Goal: Task Accomplishment & Management: Use online tool/utility

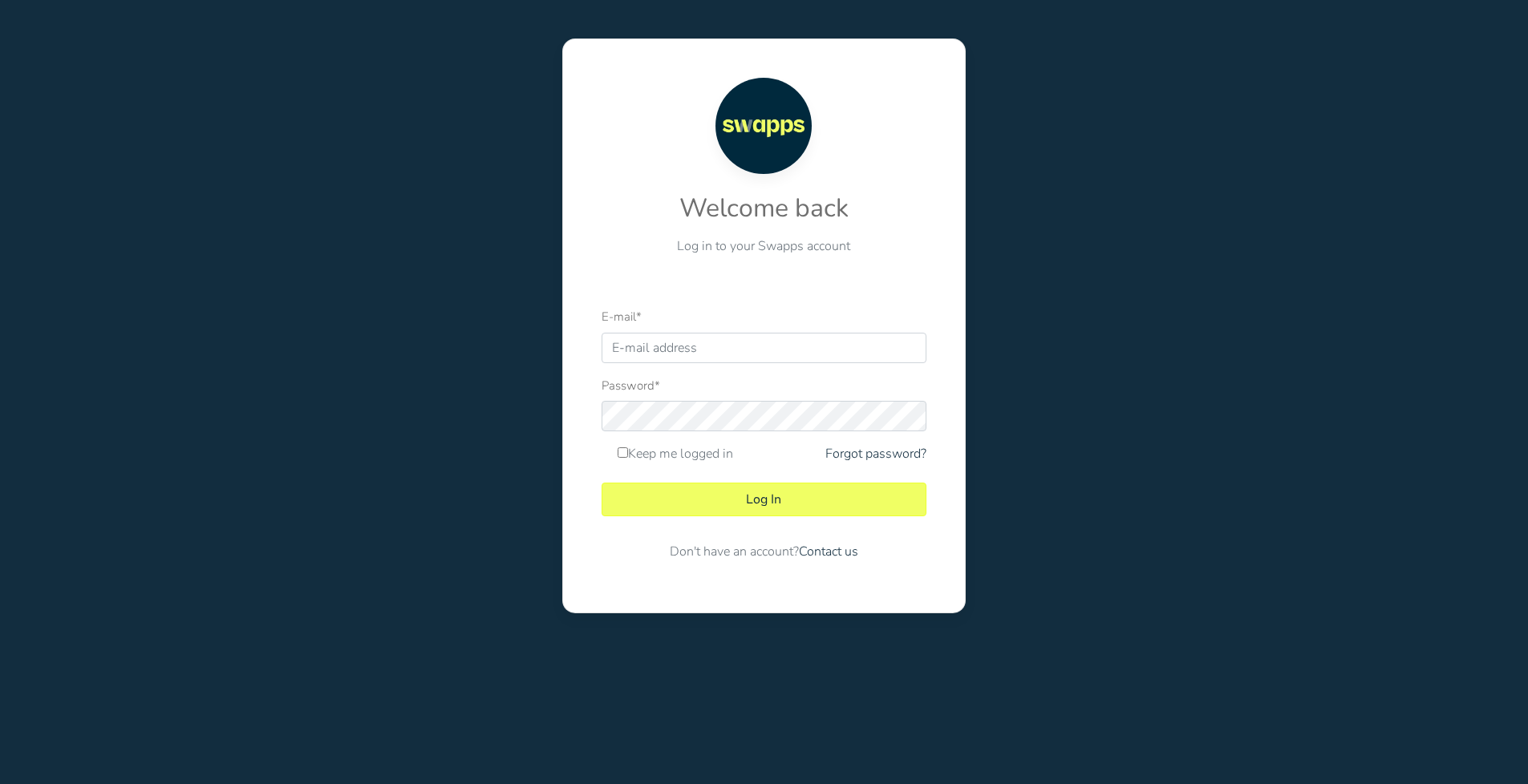
click at [691, 349] on input "E-mail *" at bounding box center [764, 348] width 324 height 31
click at [705, 348] on input "E-mail *" at bounding box center [764, 348] width 324 height 31
click at [470, 385] on div "Welcome back Log in to your Swapps account E-mail * Password * Keep me logged i…" at bounding box center [764, 325] width 642 height 575
click at [681, 354] on input "E-mail *" at bounding box center [764, 348] width 324 height 31
click at [783, 350] on input "E-mail *" at bounding box center [764, 348] width 324 height 31
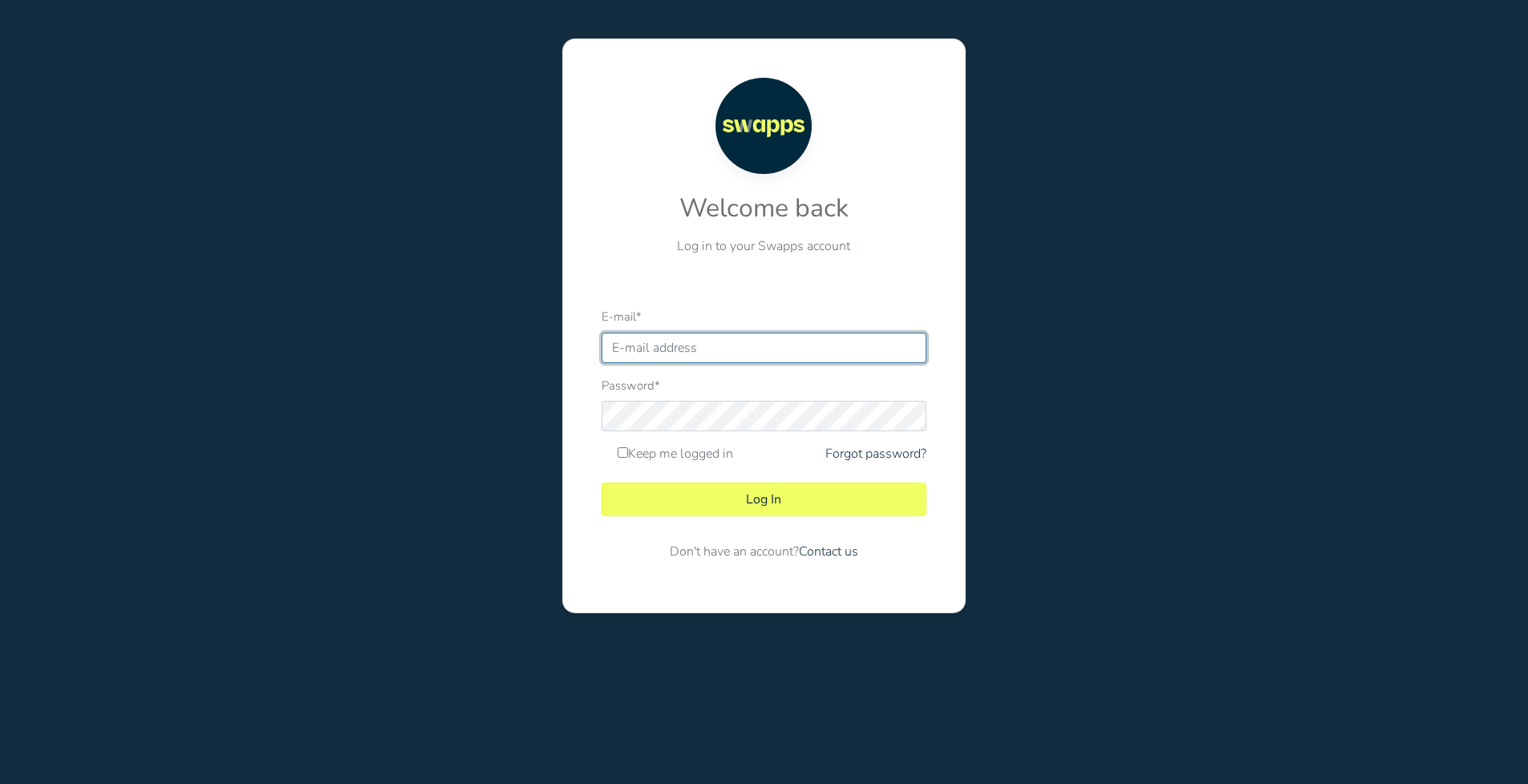
paste input "contabilidad@swapps.co"
type input "contabilidad@swapps.co"
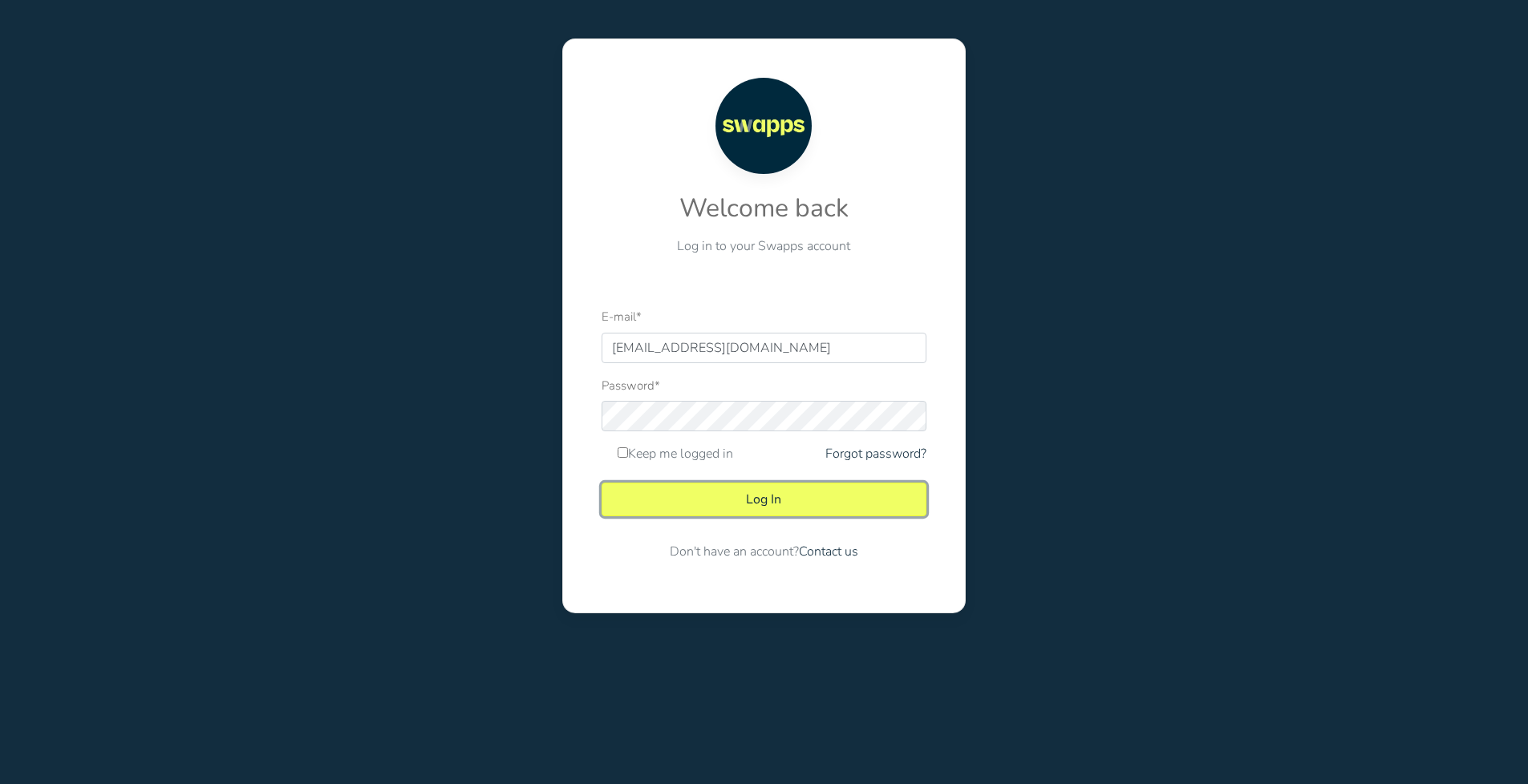
click at [715, 502] on button "Log In" at bounding box center [764, 499] width 324 height 34
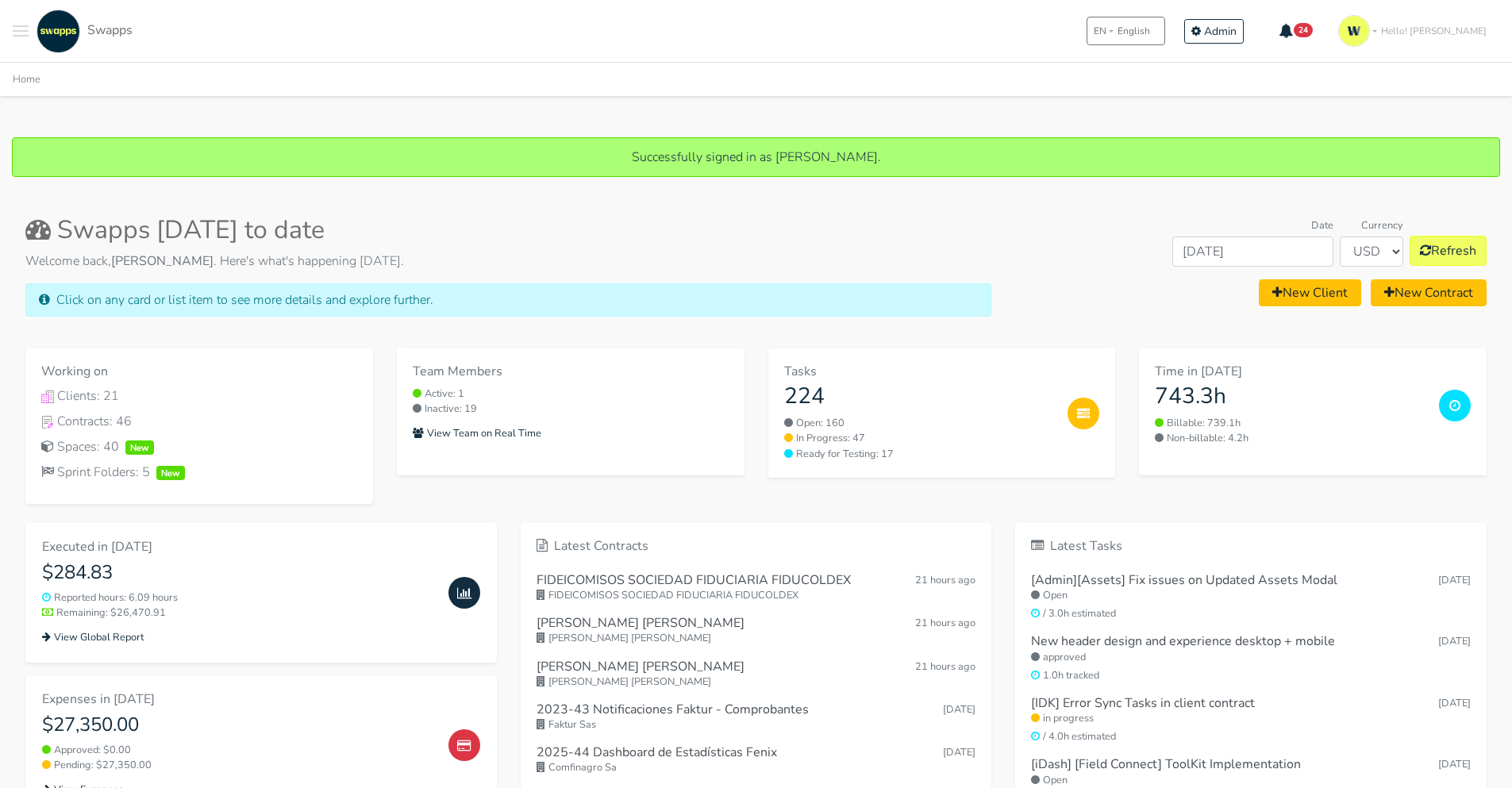
click at [843, 205] on div "Swapps [DATE] to date Welcome back, [PERSON_NAME] . Here's what's happening [DA…" at bounding box center [756, 688] width 1499 height 985
click at [22, 35] on span "Toggle navigation menu" at bounding box center [21, 36] width 16 height 2
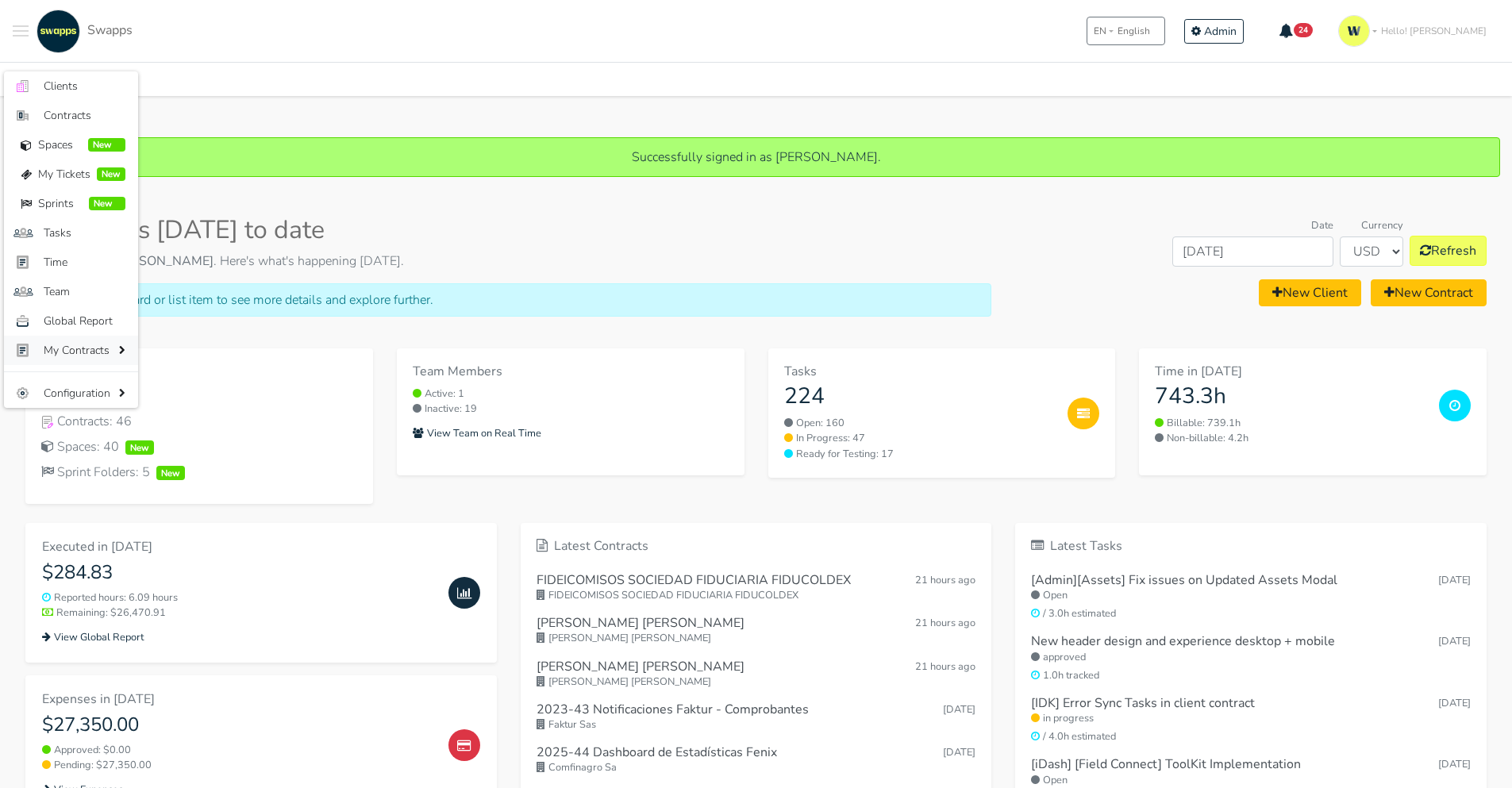
click at [68, 355] on span "My Contracts" at bounding box center [79, 350] width 71 height 17
click at [76, 355] on span "My Contracts" at bounding box center [79, 350] width 71 height 17
click at [348, 91] on div "Home" at bounding box center [756, 79] width 1512 height 34
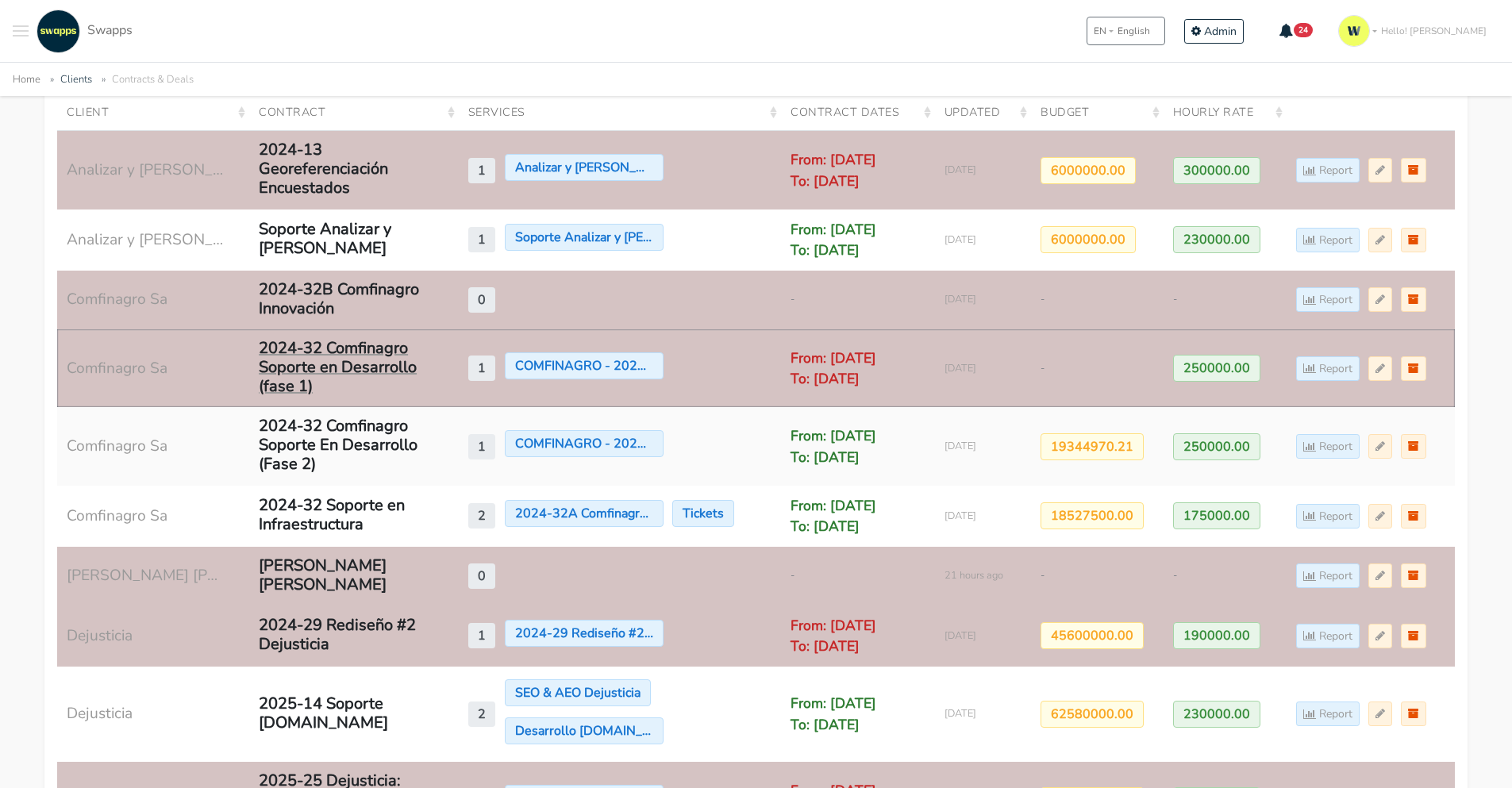
scroll to position [381, 0]
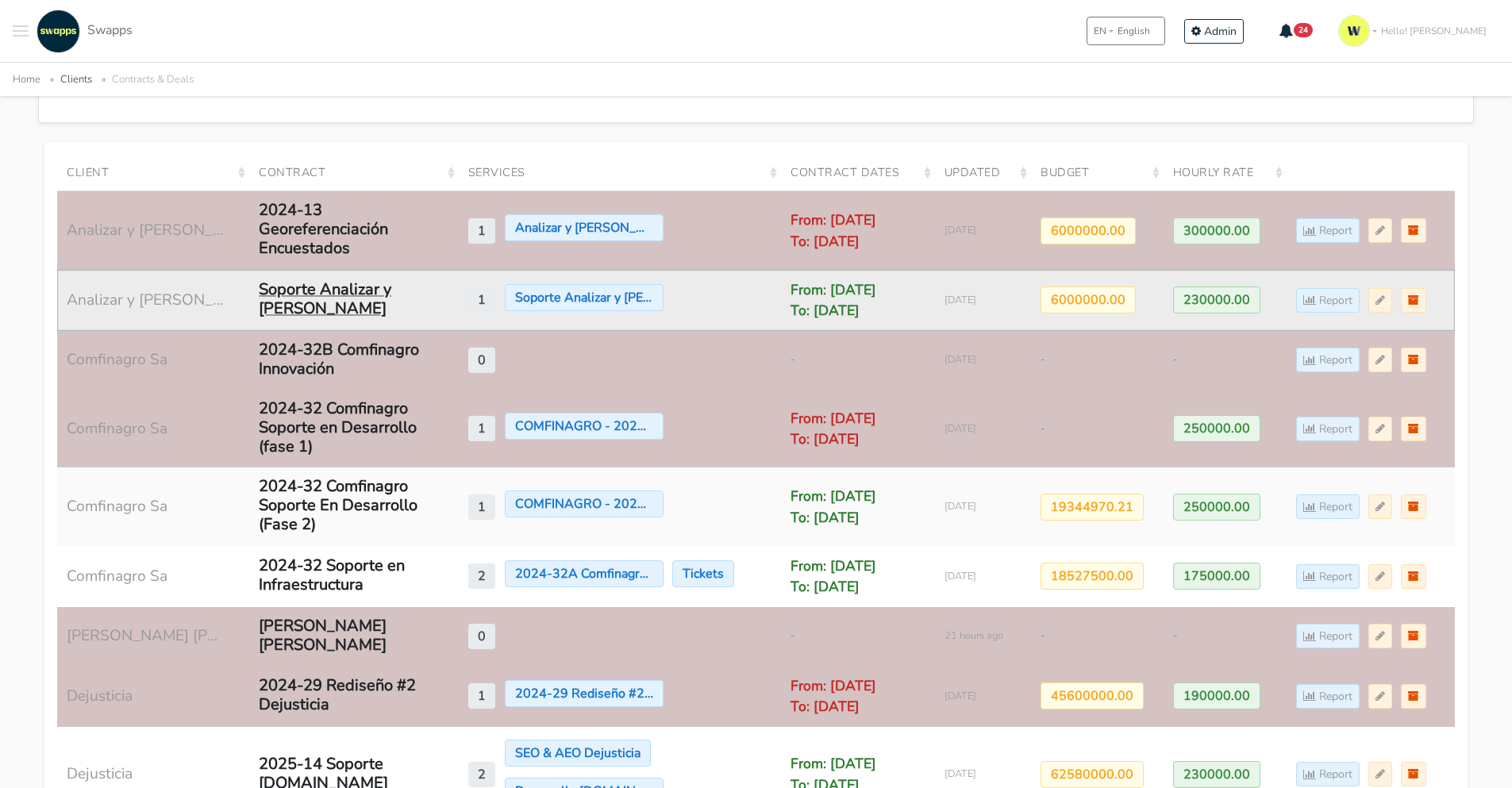
click at [289, 310] on div "Soporte Analizar y Lombana" at bounding box center [346, 299] width 175 height 38
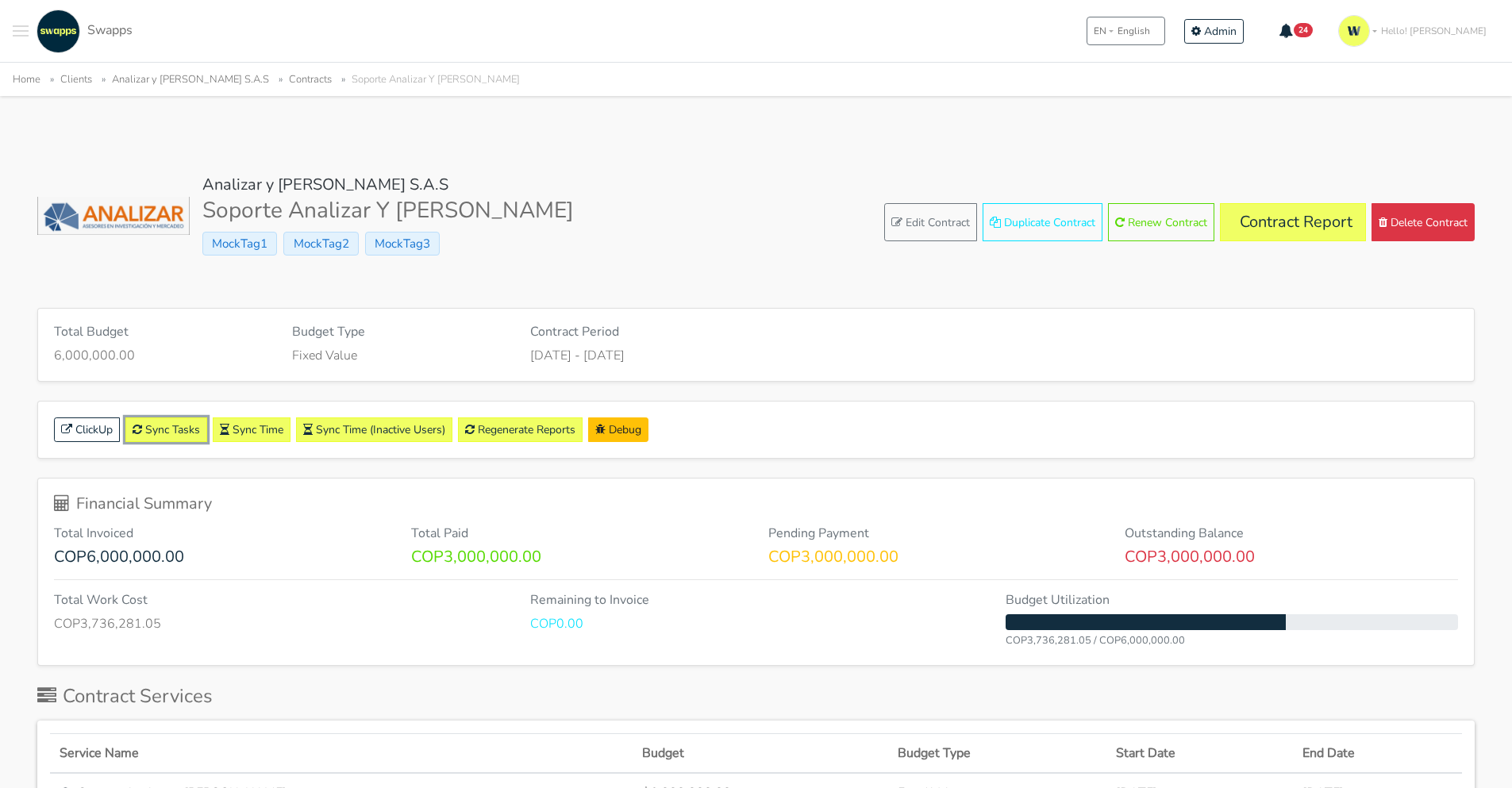
click at [171, 427] on link "Sync Tasks" at bounding box center [166, 429] width 82 height 25
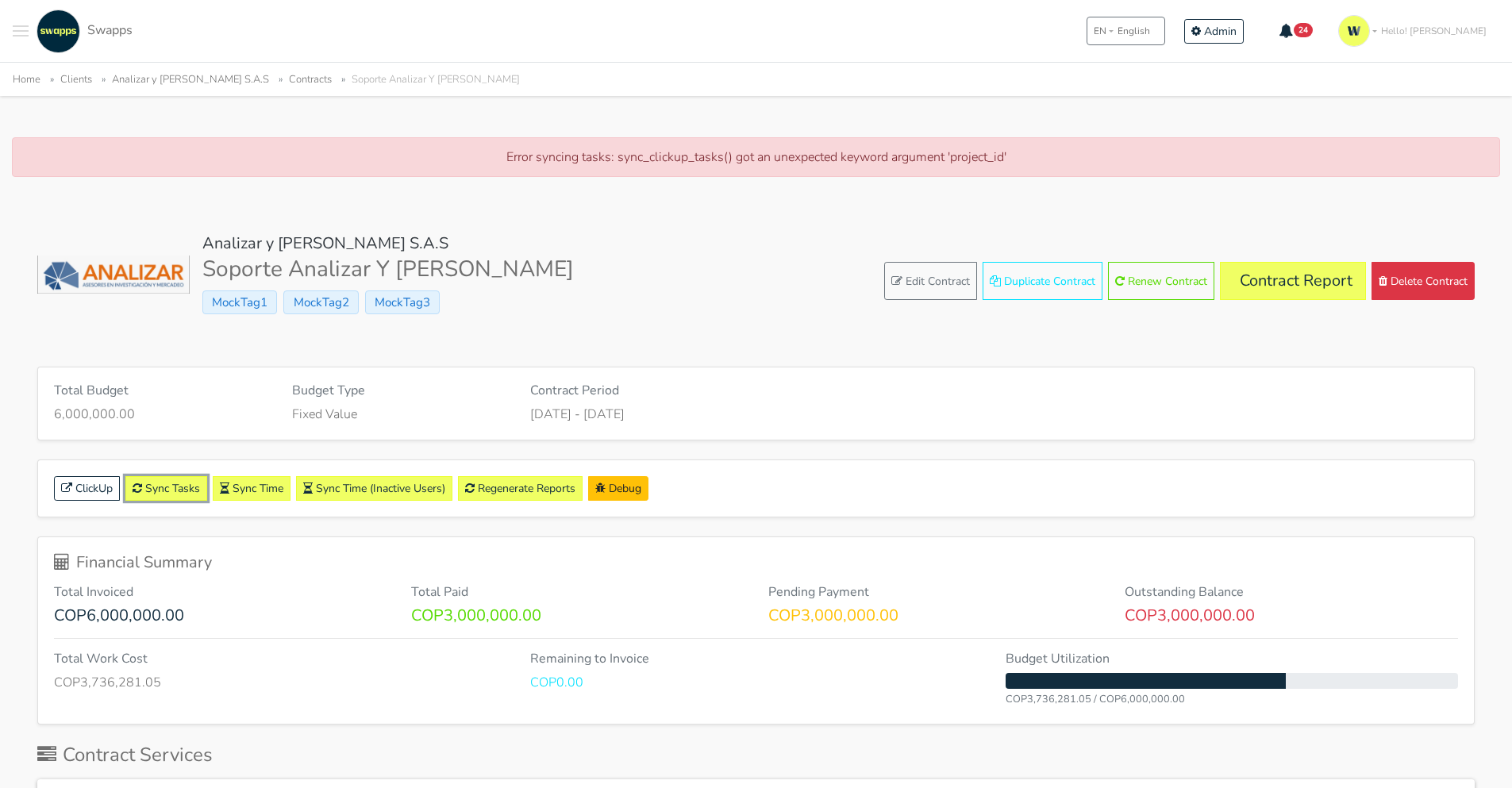
click at [183, 489] on link "Sync Tasks" at bounding box center [166, 488] width 82 height 25
click at [152, 487] on link "Sync Tasks" at bounding box center [166, 488] width 82 height 25
click at [162, 493] on link "Sync Tasks" at bounding box center [166, 488] width 82 height 25
click at [289, 80] on link "Contracts" at bounding box center [310, 79] width 43 height 14
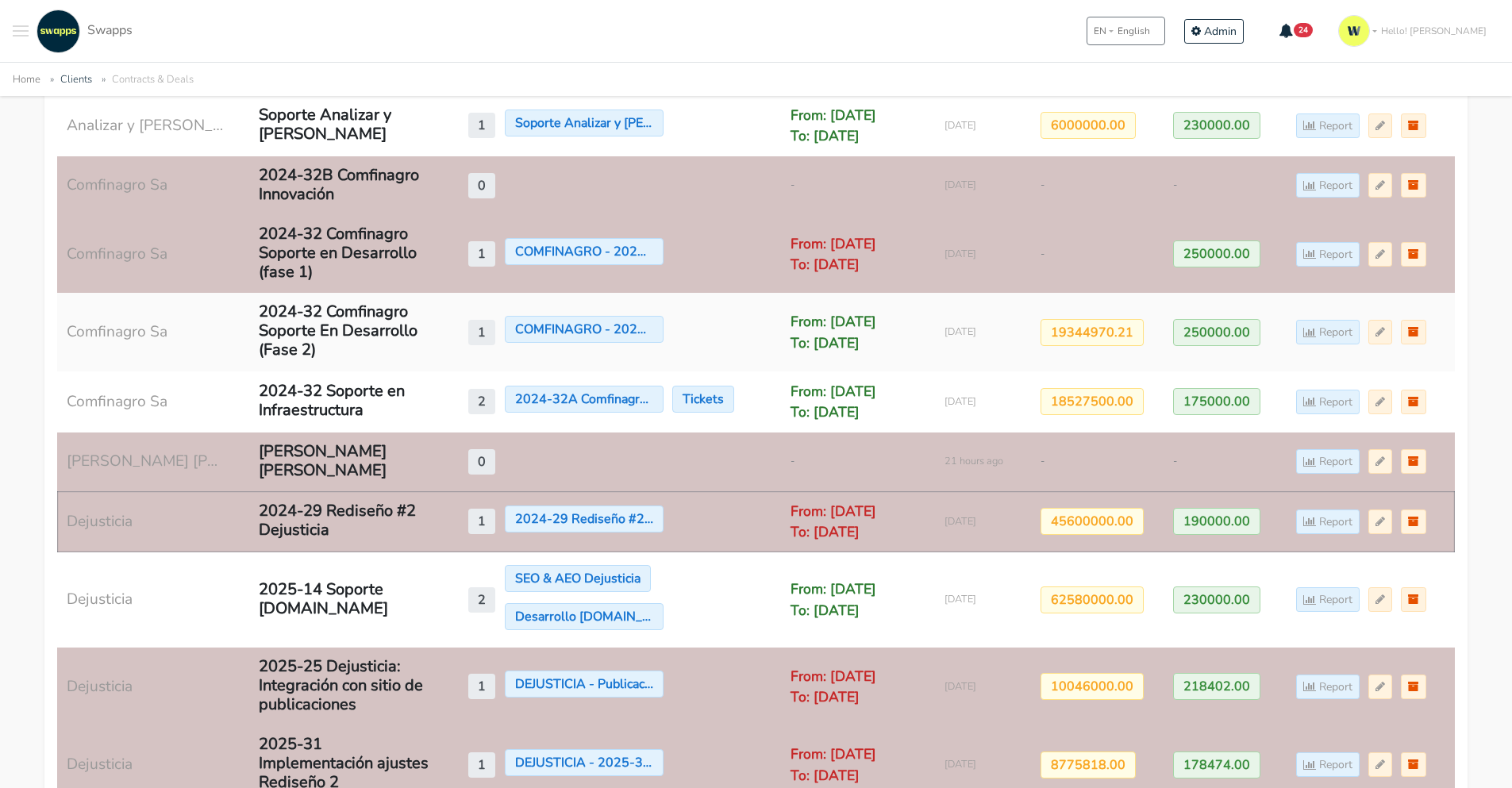
scroll to position [571, 0]
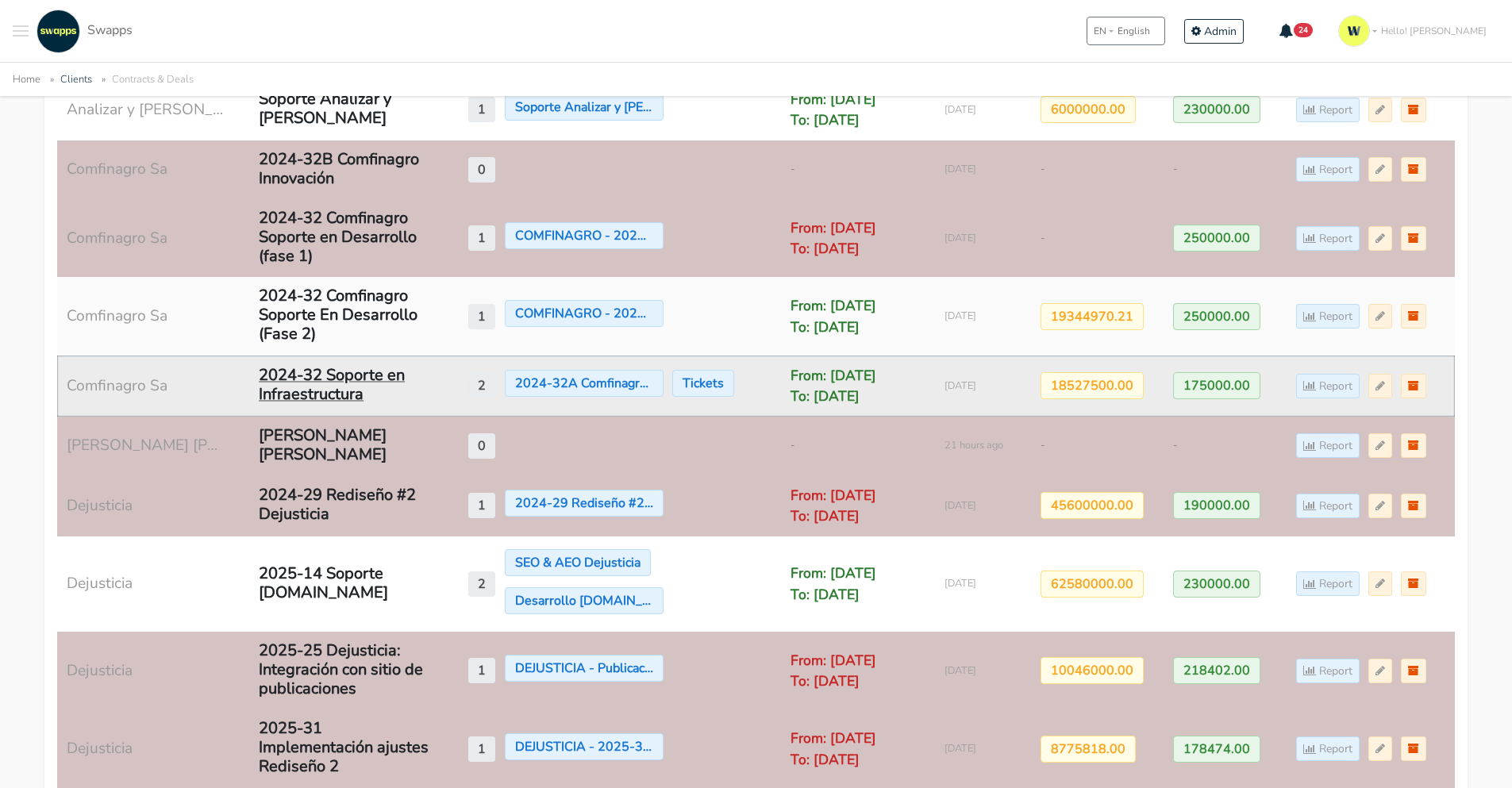
click at [325, 385] on div "2024-32 Soporte en Infraestructura" at bounding box center [346, 384] width 175 height 38
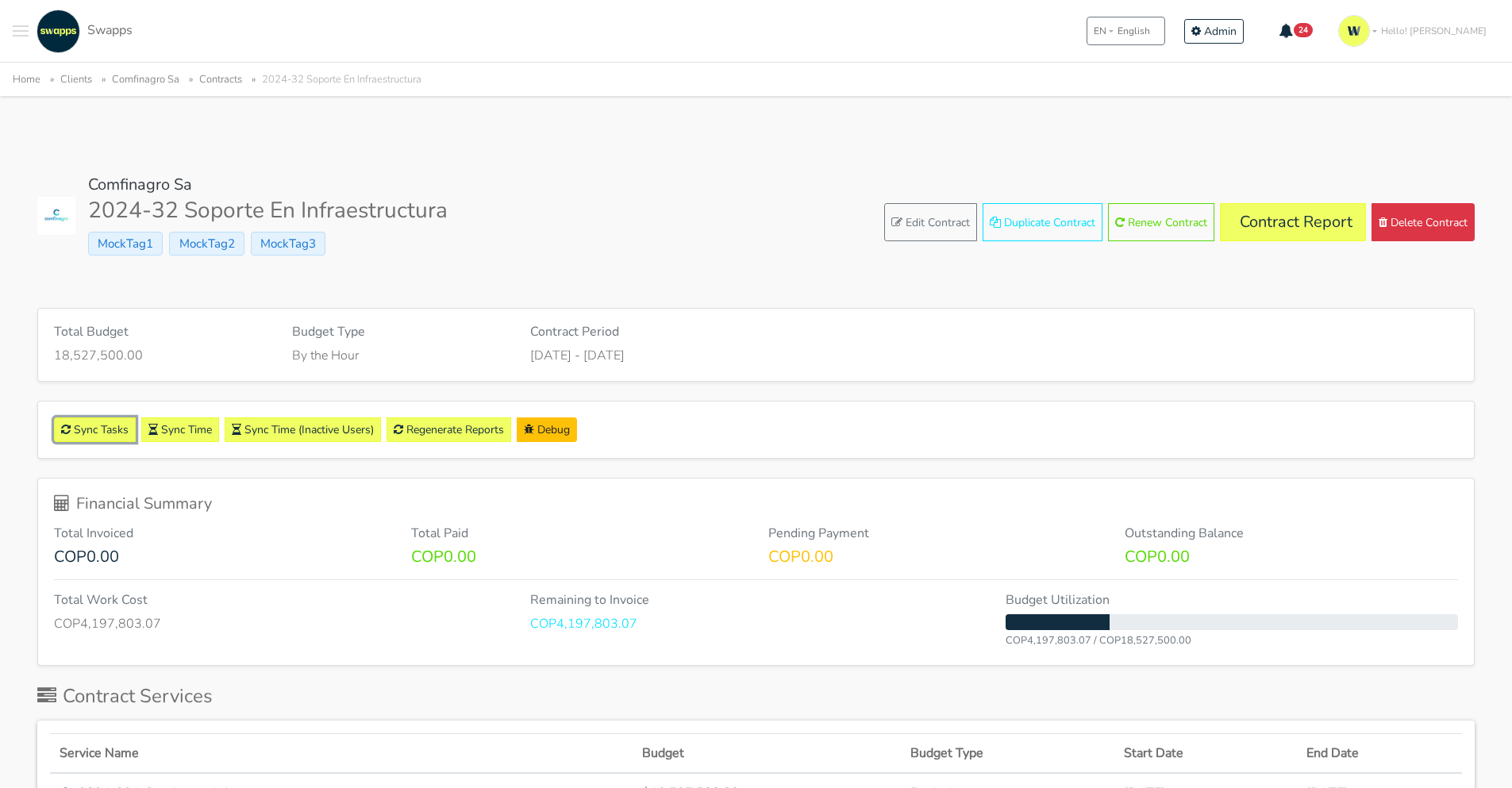
click at [112, 430] on link "Sync Tasks" at bounding box center [95, 429] width 82 height 25
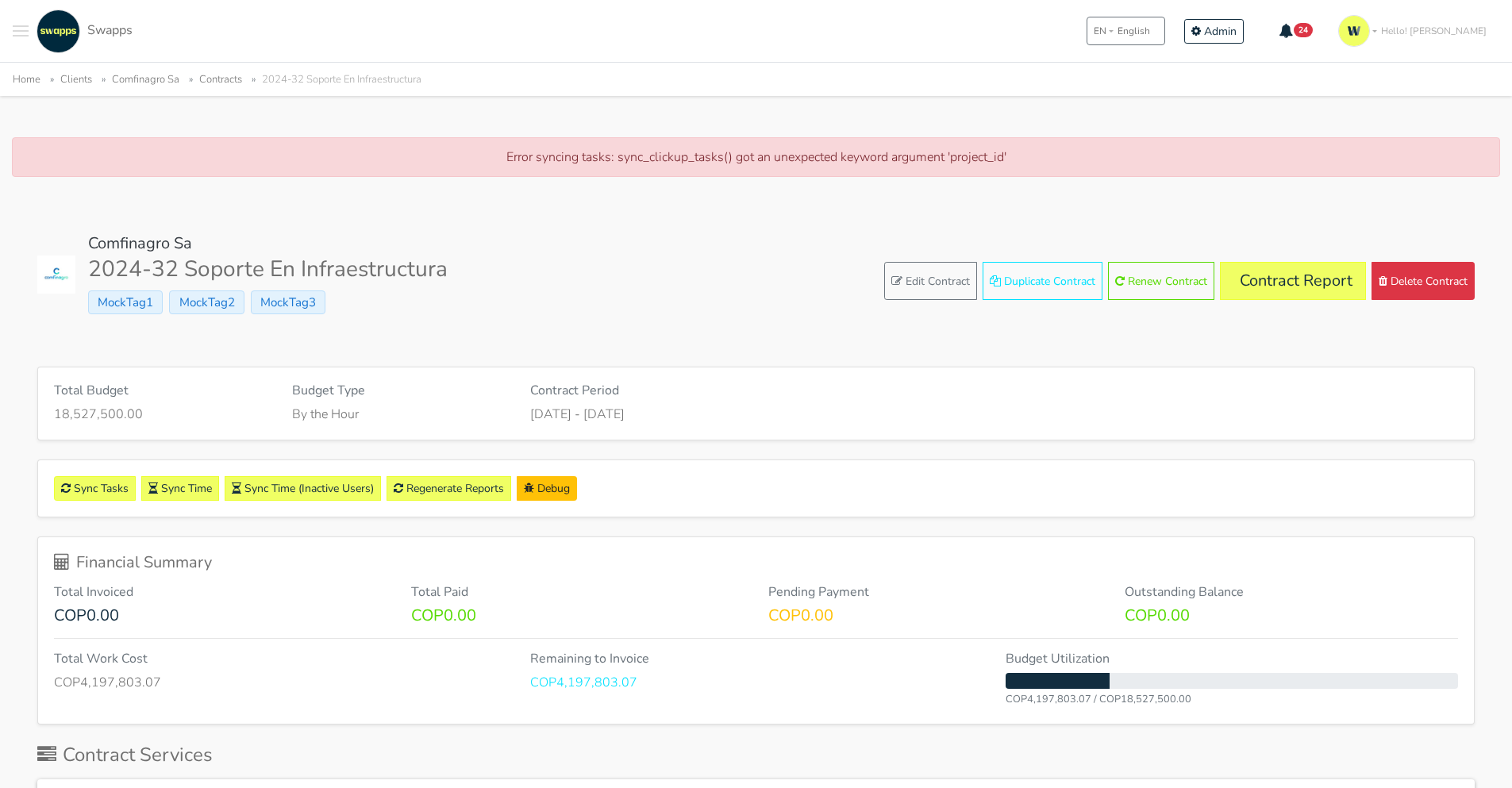
click at [1293, 25] on icon "Main navigation" at bounding box center [1286, 31] width 14 height 14
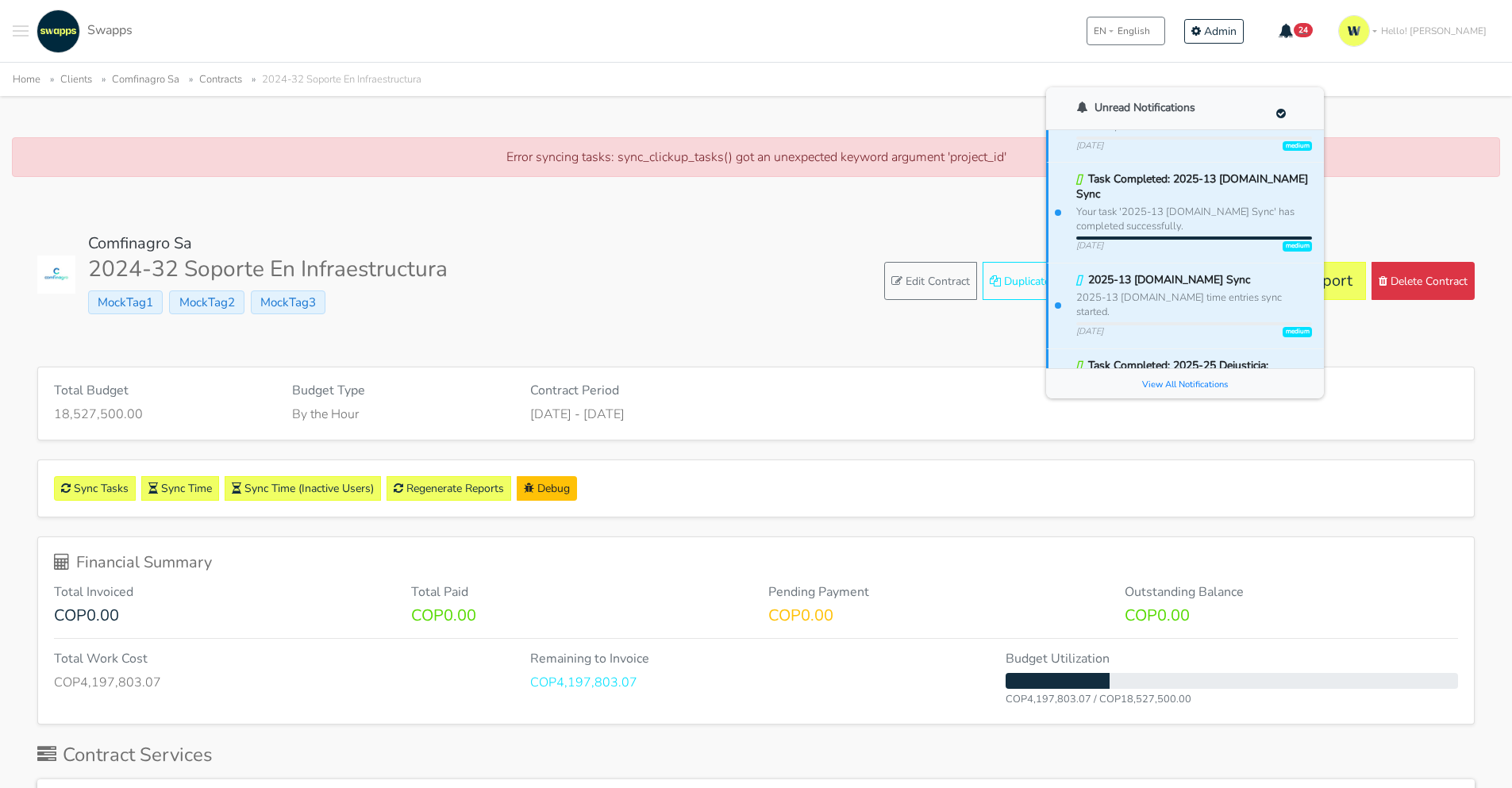
scroll to position [1720, 0]
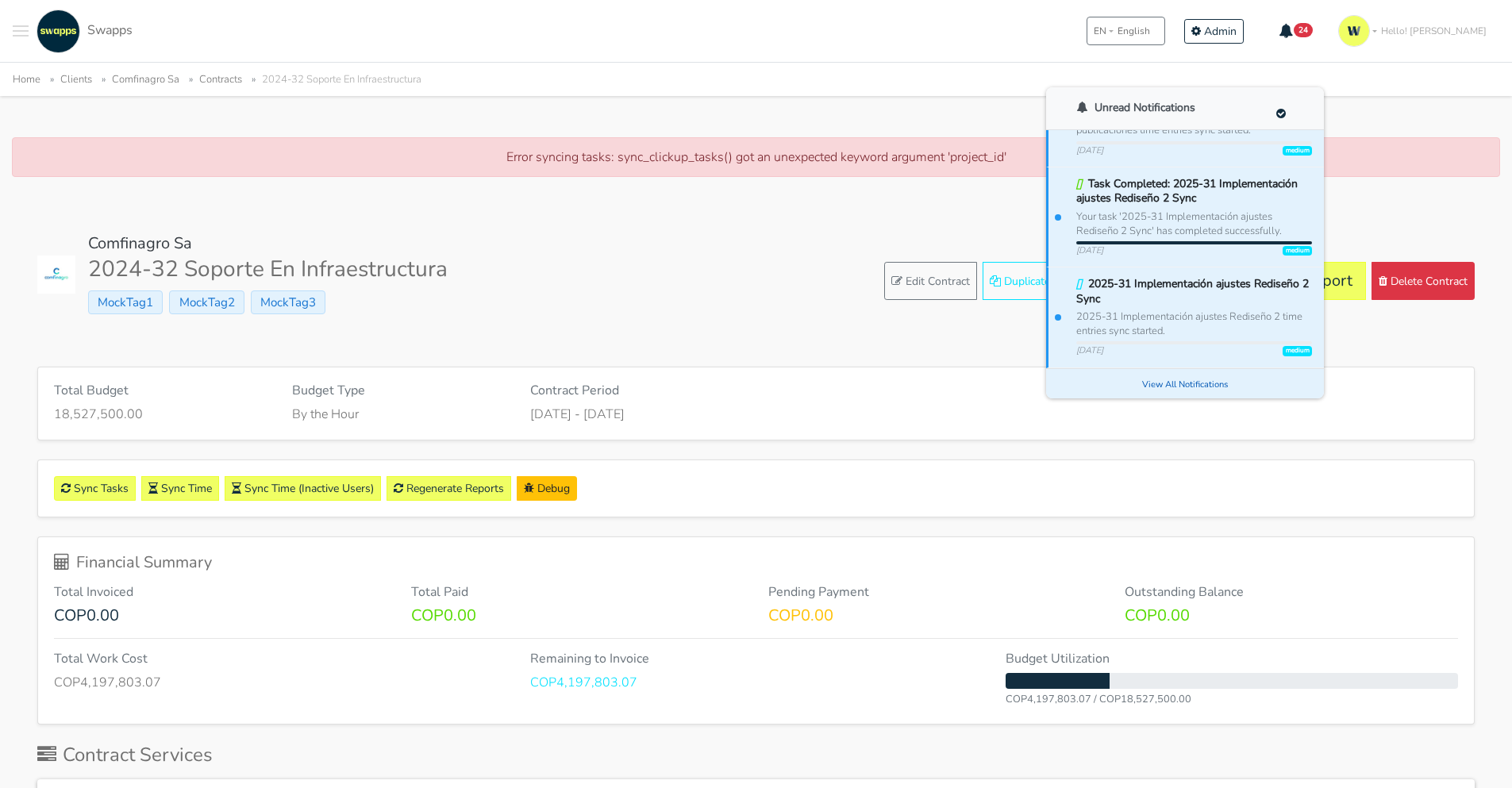
click at [1228, 387] on small "View All Notifications" at bounding box center [1185, 384] width 86 height 12
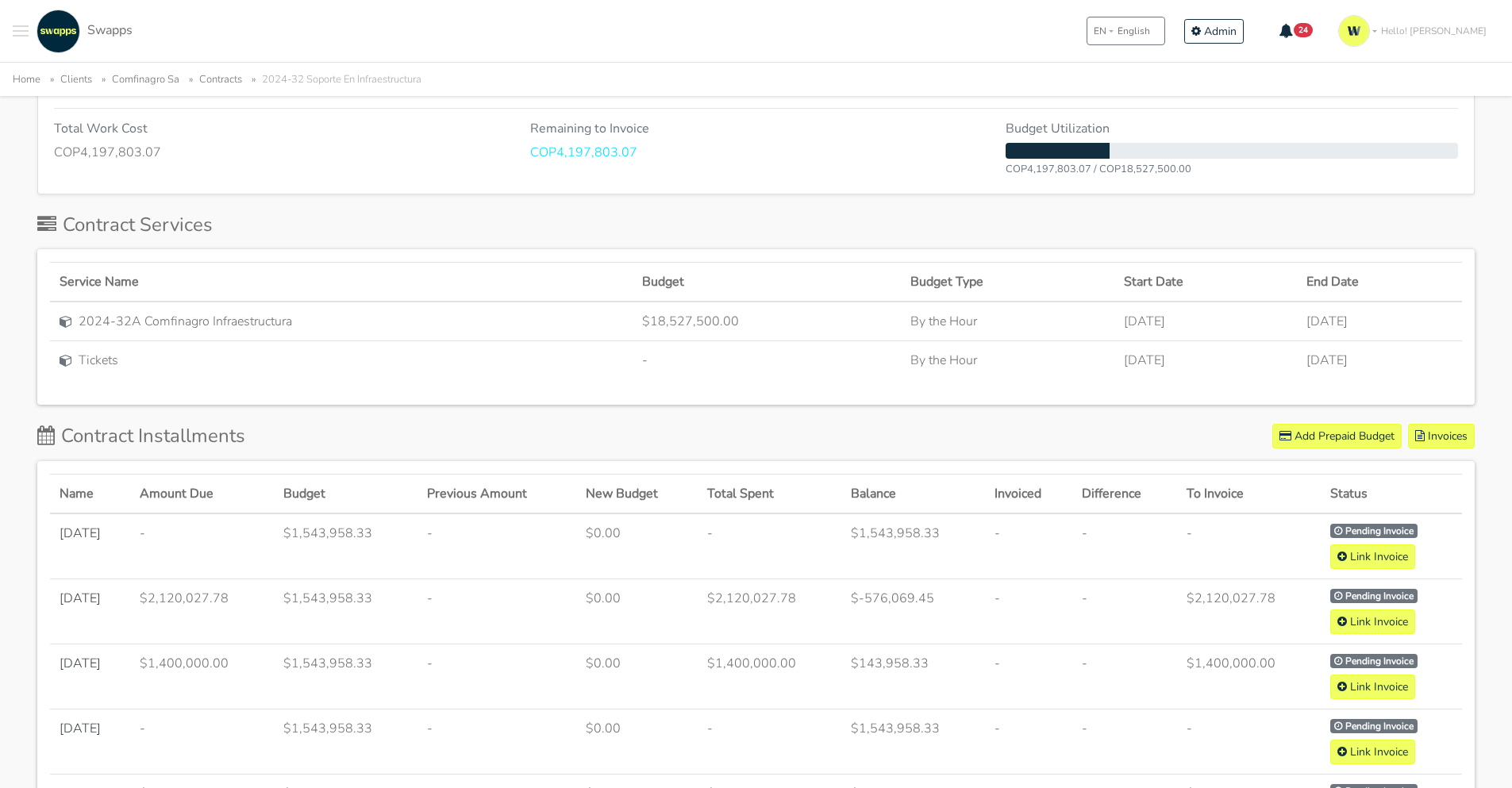
scroll to position [571, 0]
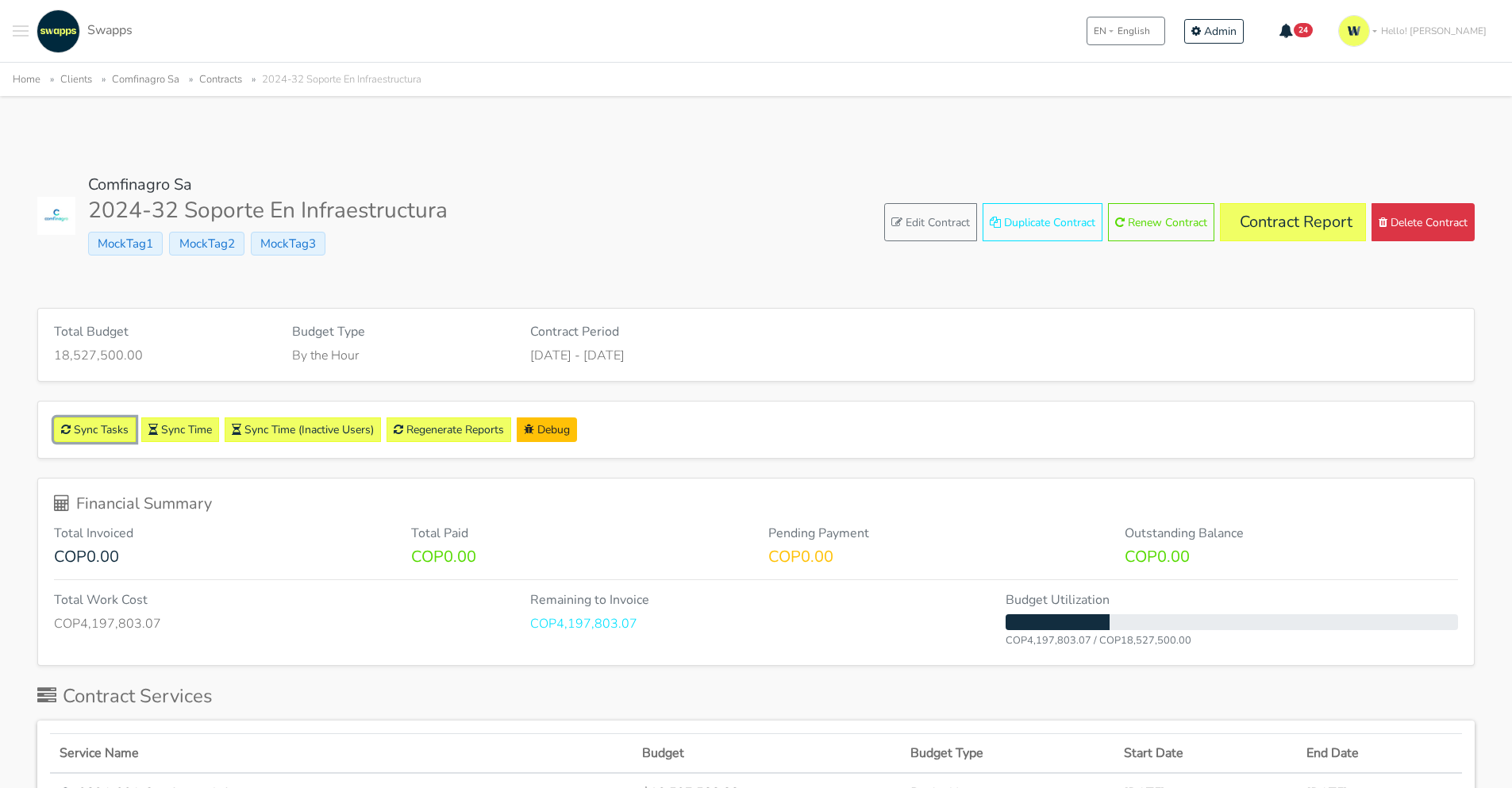
click at [106, 426] on link "Sync Tasks" at bounding box center [95, 429] width 82 height 25
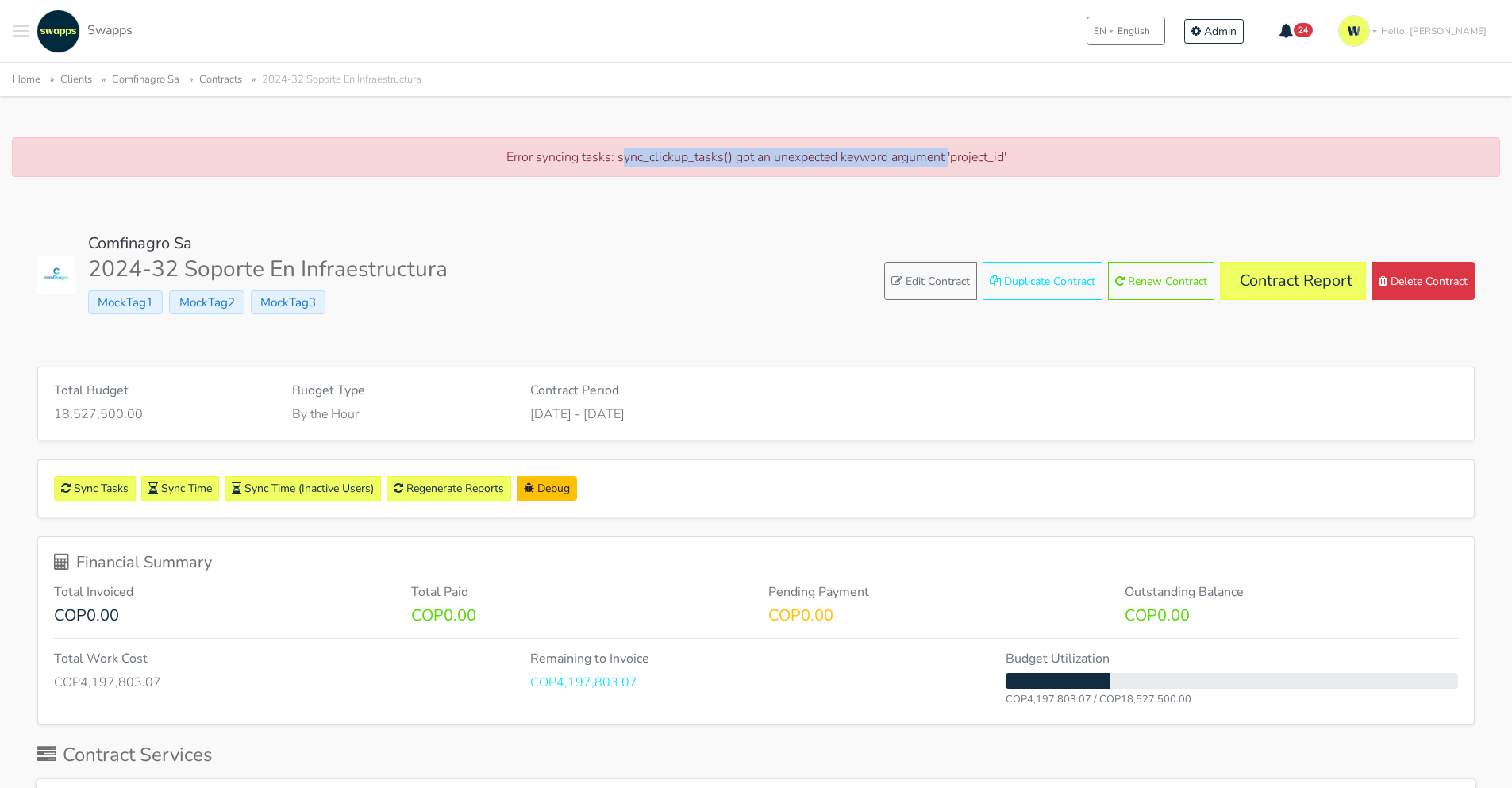
drag, startPoint x: 620, startPoint y: 161, endPoint x: 949, endPoint y: 165, distance: 329.0
click at [949, 165] on p "Error syncing tasks: sync_clickup_tasks() got an unexpected keyword argument 'p…" at bounding box center [756, 157] width 1454 height 19
drag, startPoint x: 953, startPoint y: 162, endPoint x: 1004, endPoint y: 161, distance: 51.0
click at [1004, 161] on p "Error syncing tasks: sync_clickup_tasks() got an unexpected keyword argument 'p…" at bounding box center [756, 157] width 1454 height 19
click at [450, 307] on div "Comfinagro Sa 2024-32 Soporte En Infraestructura MockTag1 MockTag2 MockTag3 Edi…" at bounding box center [755, 282] width 1437 height 95
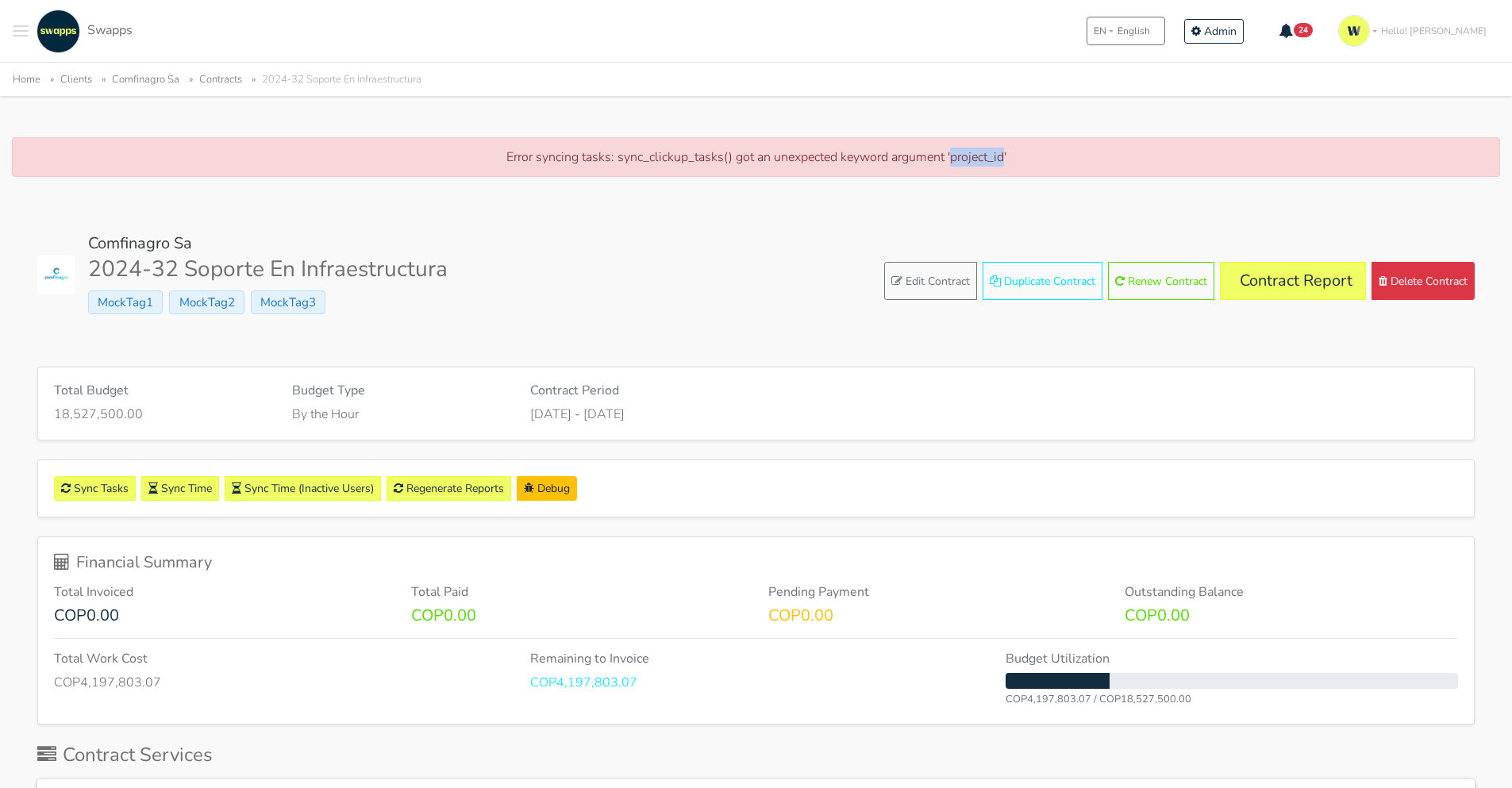
drag, startPoint x: 1004, startPoint y: 157, endPoint x: 953, endPoint y: 164, distance: 51.5
click at [953, 164] on p "Error syncing tasks: sync_clickup_tasks() got an unexpected keyword argument 'p…" at bounding box center [756, 157] width 1454 height 19
copy p "project_id"
click at [675, 154] on p "Error syncing tasks: sync_clickup_tasks() got an unexpected keyword argument 'p…" at bounding box center [756, 157] width 1454 height 19
drag, startPoint x: 720, startPoint y: 156, endPoint x: 616, endPoint y: 159, distance: 104.0
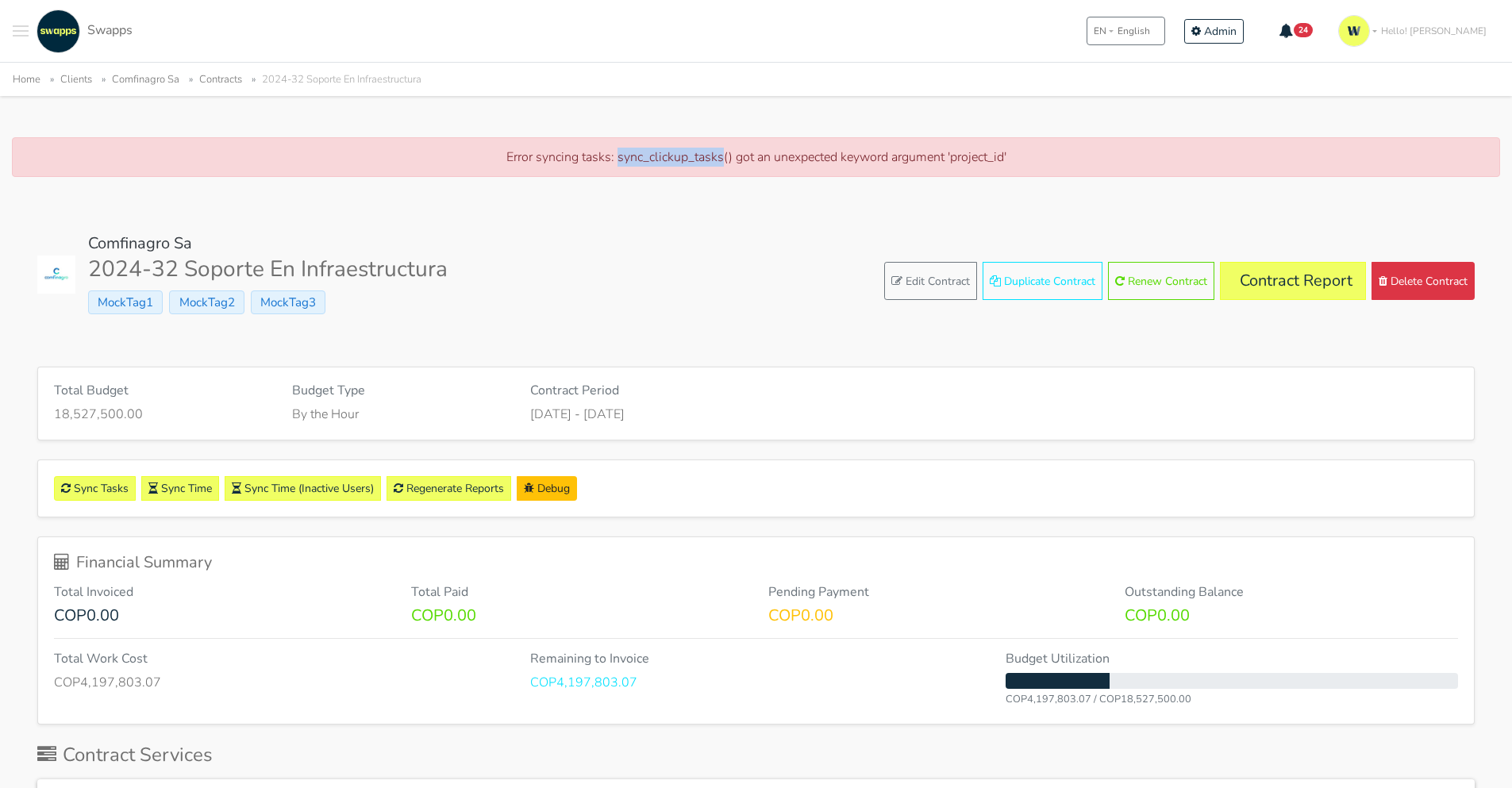
click at [616, 159] on p "Error syncing tasks: sync_clickup_tasks() got an unexpected keyword argument 'p…" at bounding box center [756, 157] width 1454 height 19
copy p "sync_clickup_tasks"
drag, startPoint x: 1007, startPoint y: 156, endPoint x: 951, endPoint y: 163, distance: 56.4
click at [951, 163] on p "Error syncing tasks: sync_clickup_tasks() got an unexpected keyword argument 'p…" at bounding box center [756, 157] width 1454 height 19
copy p "project_id'"
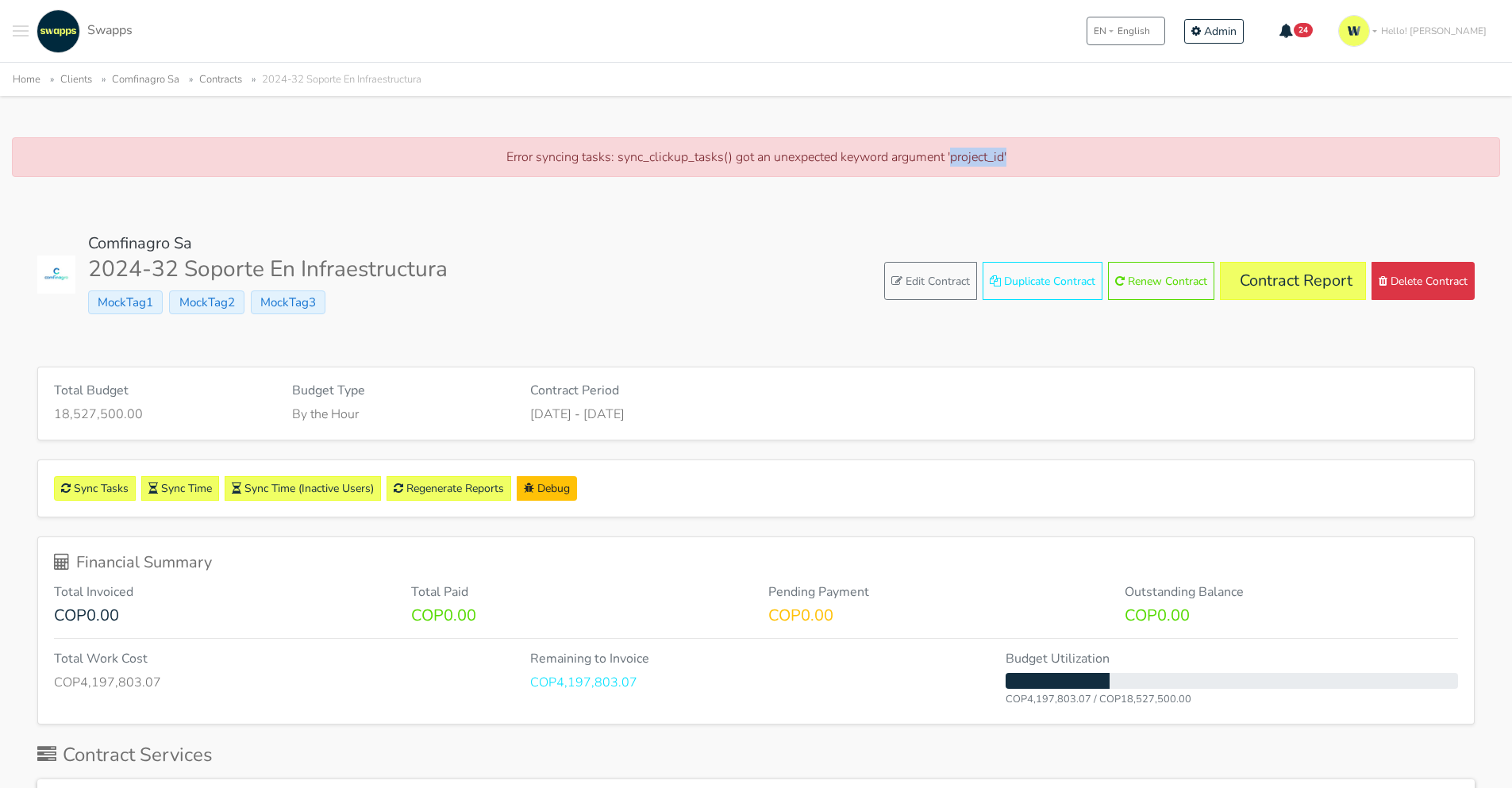
click at [1293, 26] on icon "Main navigation" at bounding box center [1286, 31] width 14 height 14
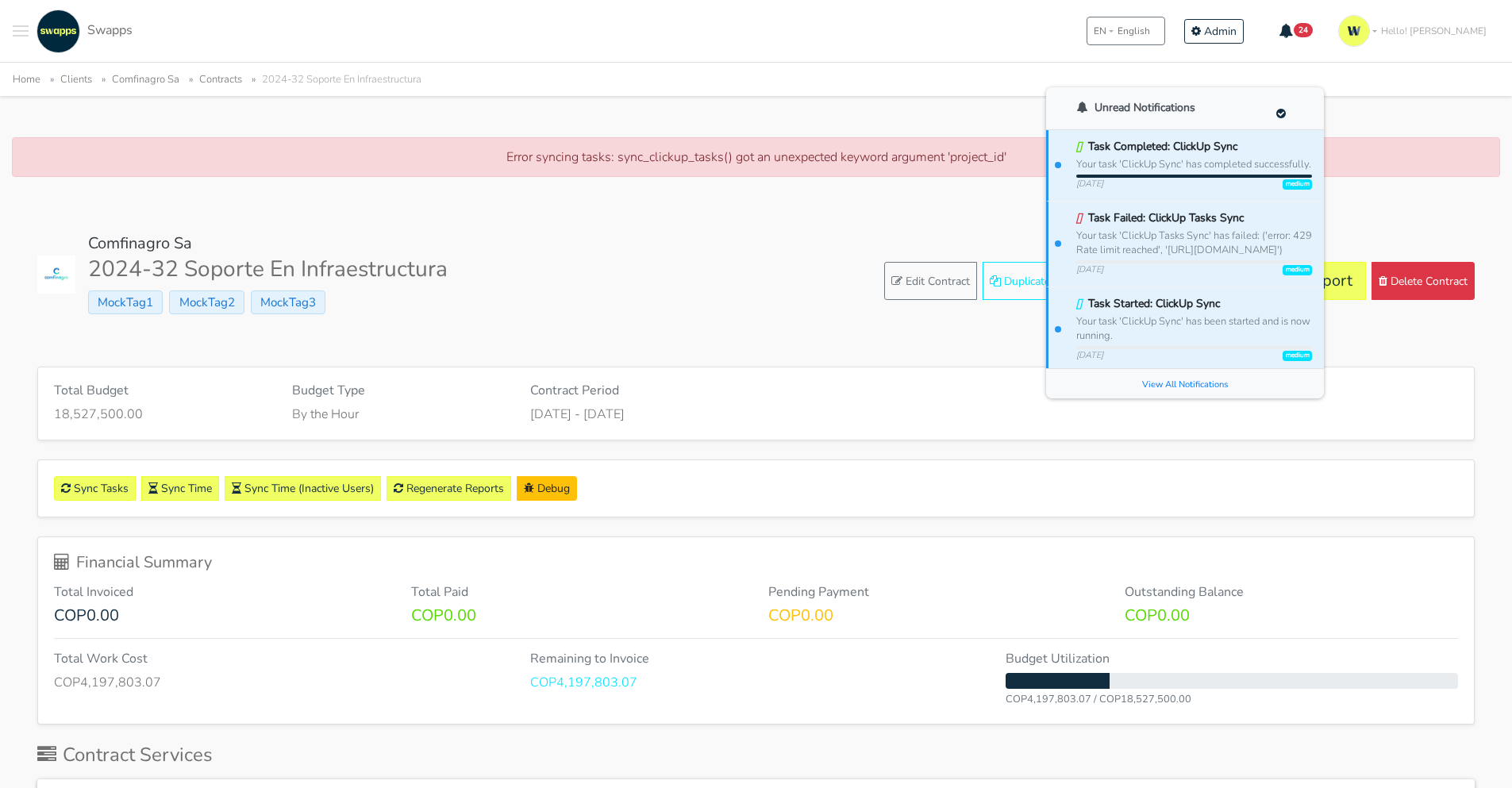
click at [737, 308] on div "Comfinagro Sa 2024-32 Soporte En Infraestructura MockTag1 MockTag2 MockTag3 Edi…" at bounding box center [755, 282] width 1437 height 95
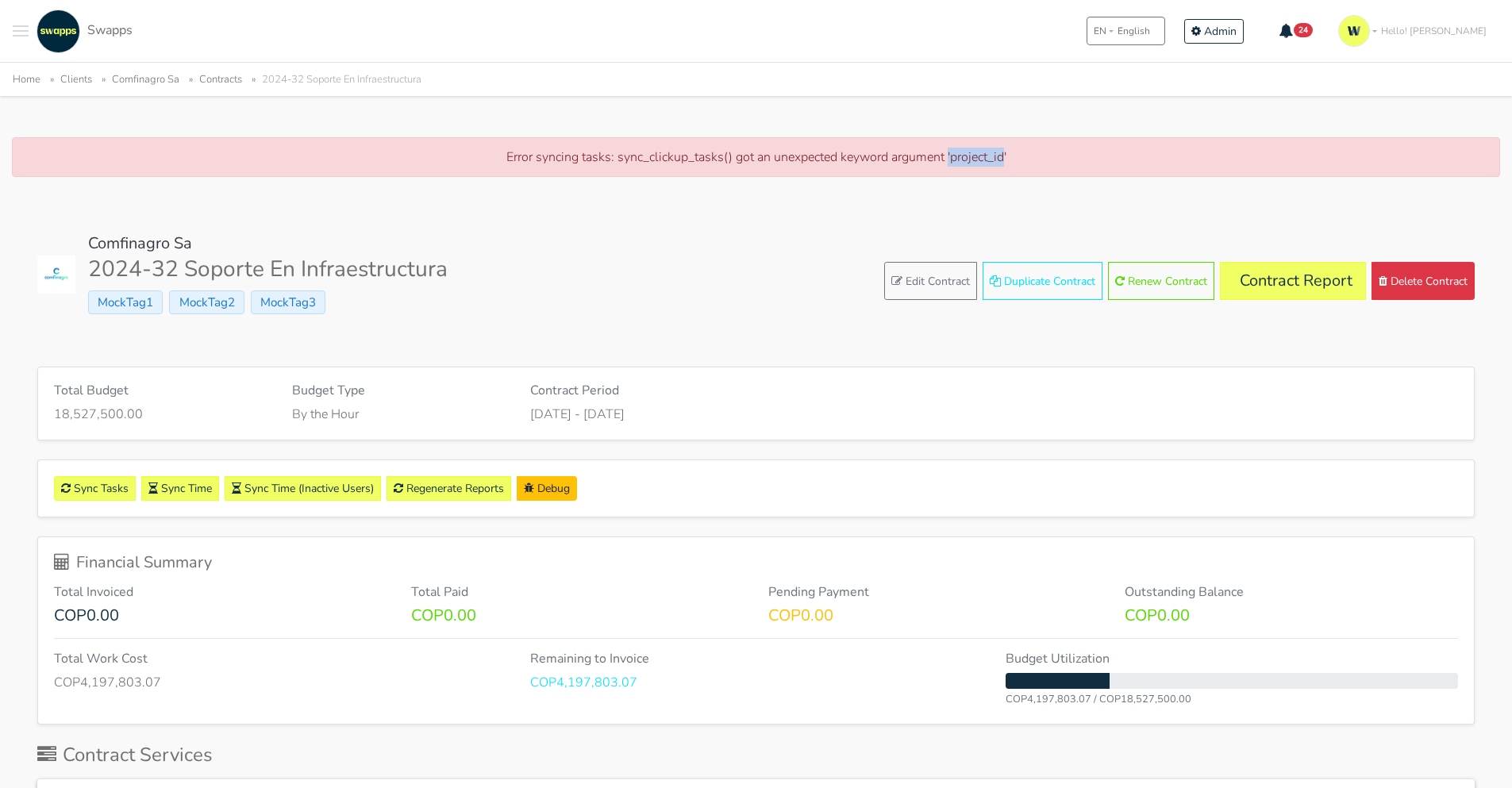
drag, startPoint x: 1005, startPoint y: 156, endPoint x: 949, endPoint y: 157, distance: 56.0
click at [949, 157] on p "Error syncing tasks: sync_clickup_tasks() got an unexpected keyword argument 'p…" at bounding box center [756, 157] width 1454 height 19
click at [961, 160] on p "Error syncing tasks: sync_clickup_tasks() got an unexpected keyword argument 'p…" at bounding box center [756, 157] width 1454 height 19
drag, startPoint x: 506, startPoint y: 157, endPoint x: 1022, endPoint y: 152, distance: 516.0
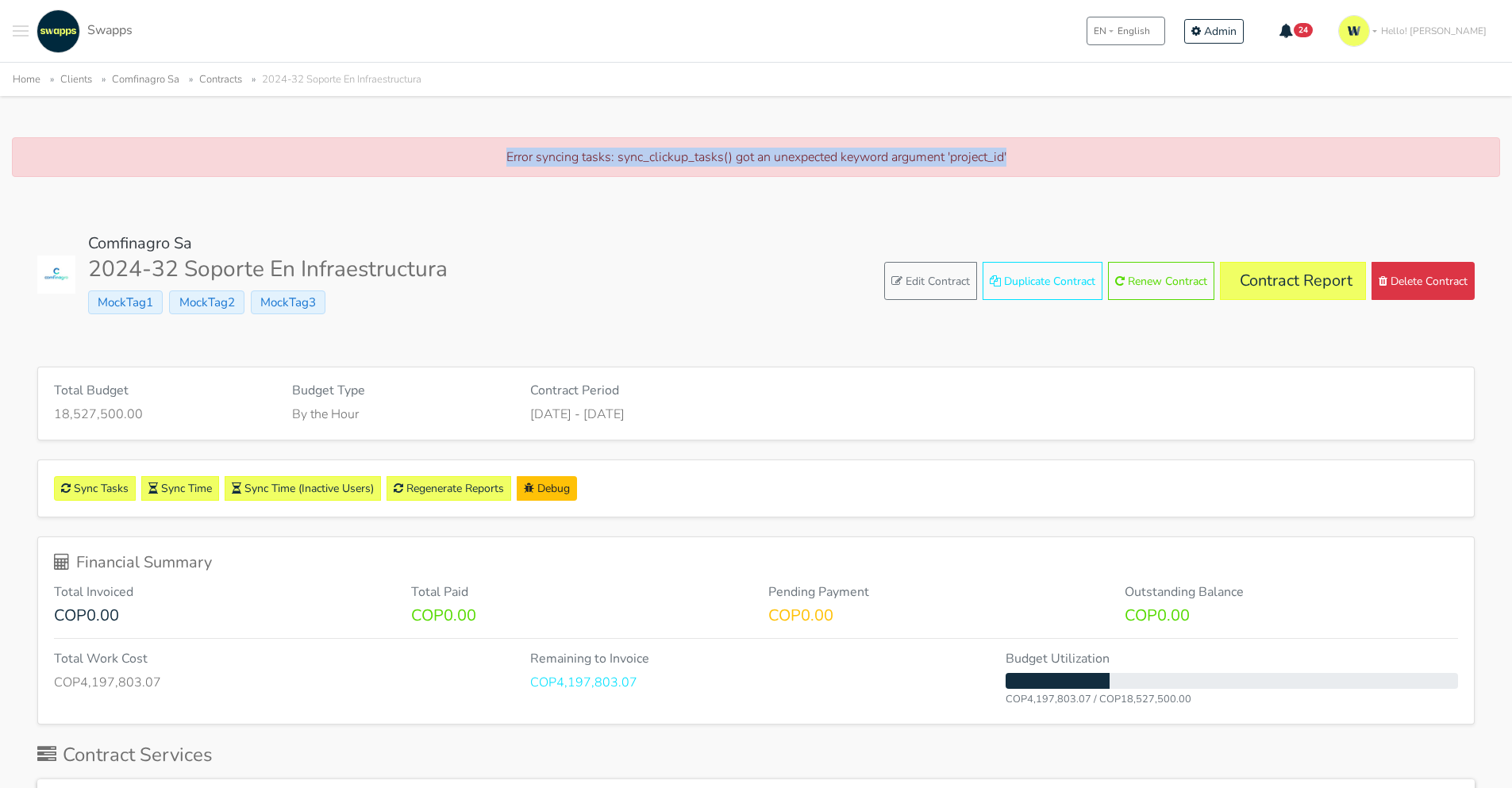
click at [1022, 152] on p "Error syncing tasks: sync_clickup_tasks() got an unexpected keyword argument 'p…" at bounding box center [756, 157] width 1454 height 19
click at [864, 384] on h6 "Contract Period" at bounding box center [757, 391] width 453 height 15
